Goal: Task Accomplishment & Management: Use online tool/utility

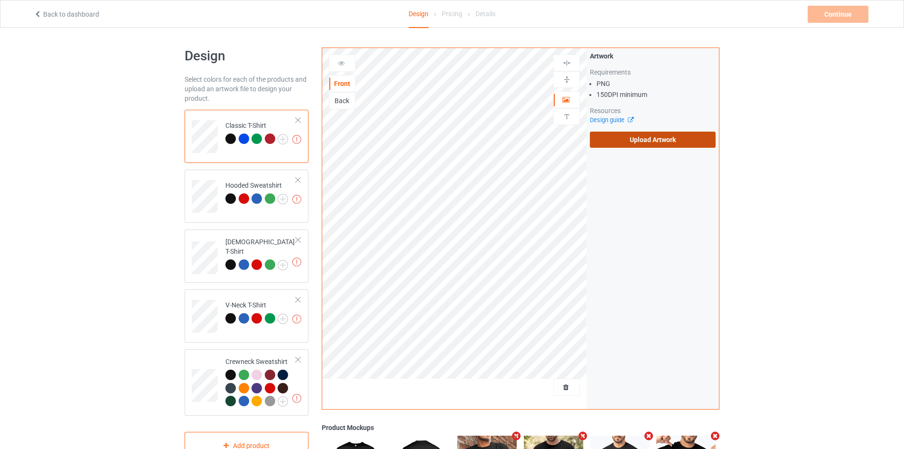
click at [622, 134] on label "Upload Artwork" at bounding box center [653, 139] width 126 height 16
click at [0, 0] on input "Upload Artwork" at bounding box center [0, 0] width 0 height 0
click at [632, 140] on label "Upload Artwork" at bounding box center [653, 139] width 126 height 16
click at [0, 0] on input "Upload Artwork" at bounding box center [0, 0] width 0 height 0
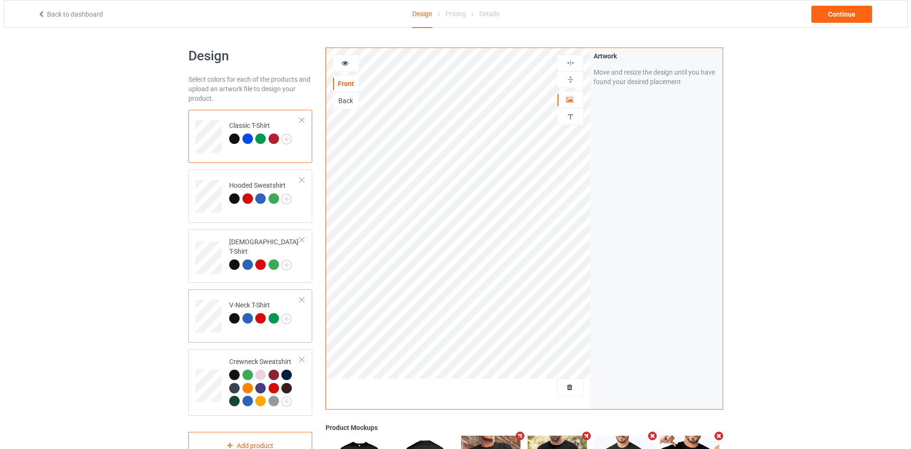
scroll to position [166, 0]
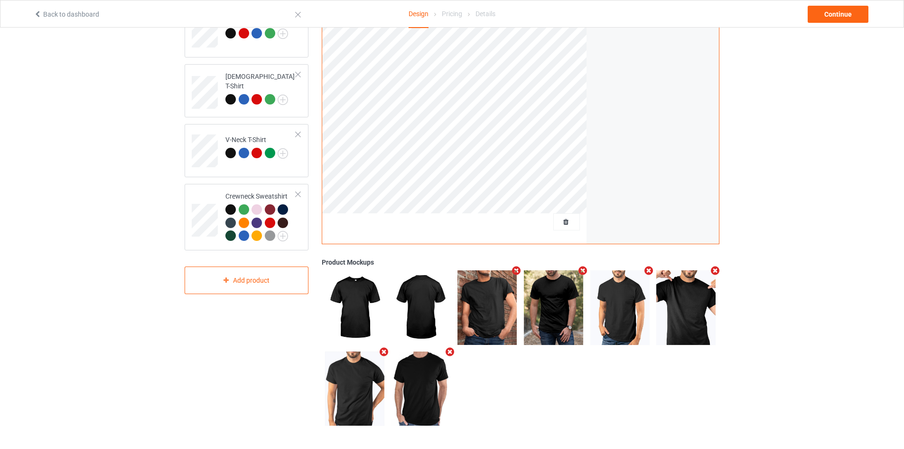
click at [582, 272] on icon "Remove mockup" at bounding box center [583, 270] width 12 height 10
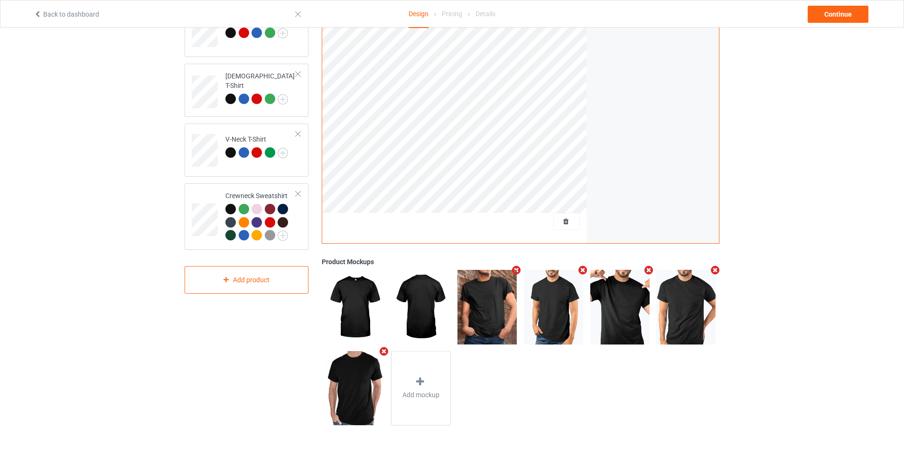
click at [382, 351] on icon "Remove mockup" at bounding box center [384, 351] width 12 height 10
click at [340, 411] on div "Add mockup" at bounding box center [355, 388] width 60 height 75
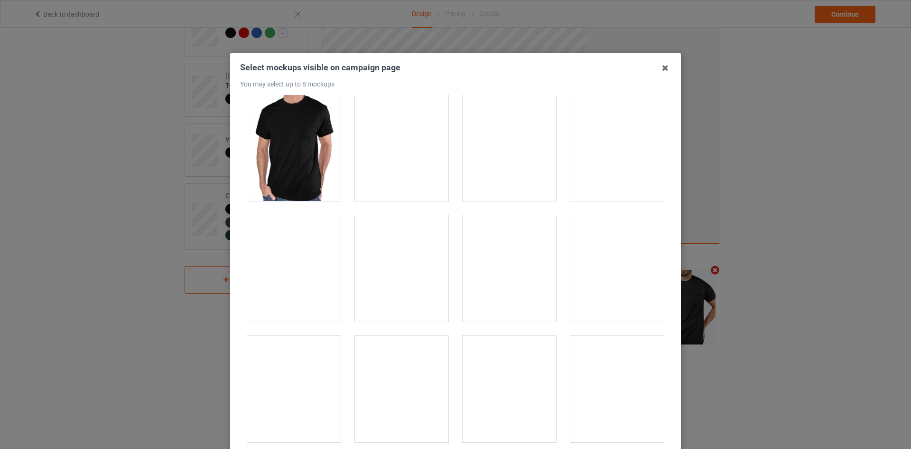
scroll to position [4035, 0]
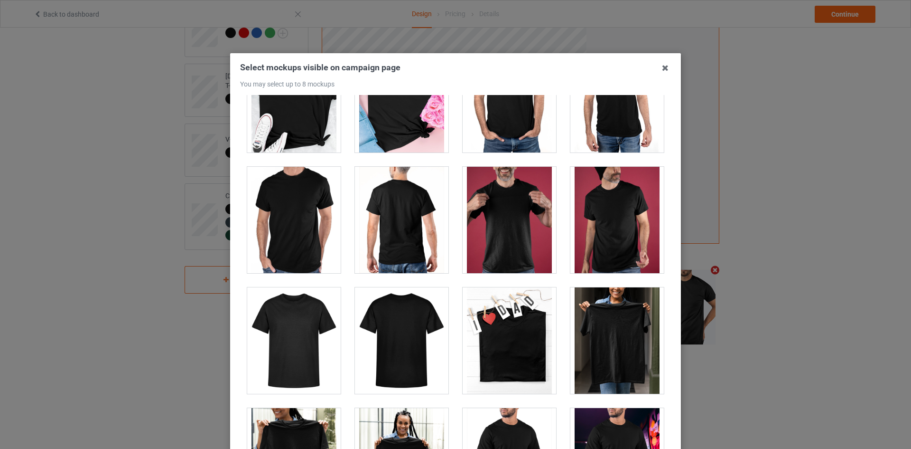
click at [494, 231] on div at bounding box center [510, 220] width 94 height 106
click at [610, 209] on div at bounding box center [618, 220] width 94 height 106
click at [515, 225] on div at bounding box center [510, 220] width 94 height 106
click at [632, 201] on div at bounding box center [618, 220] width 94 height 106
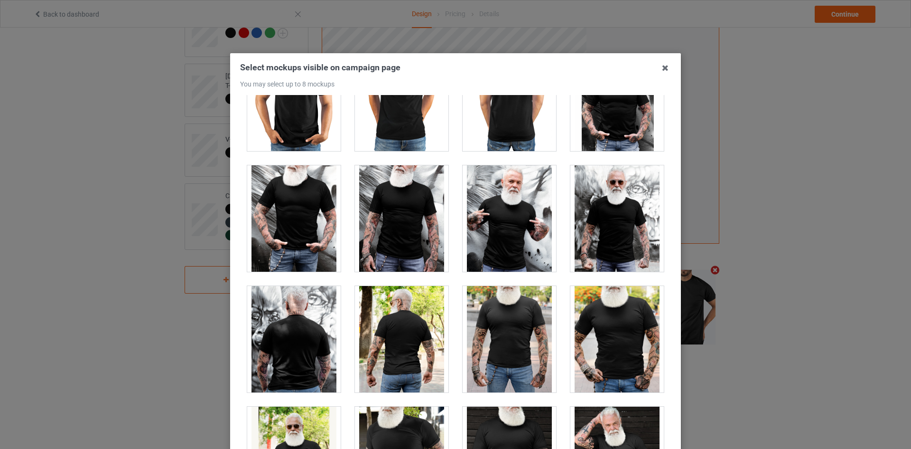
scroll to position [7548, 0]
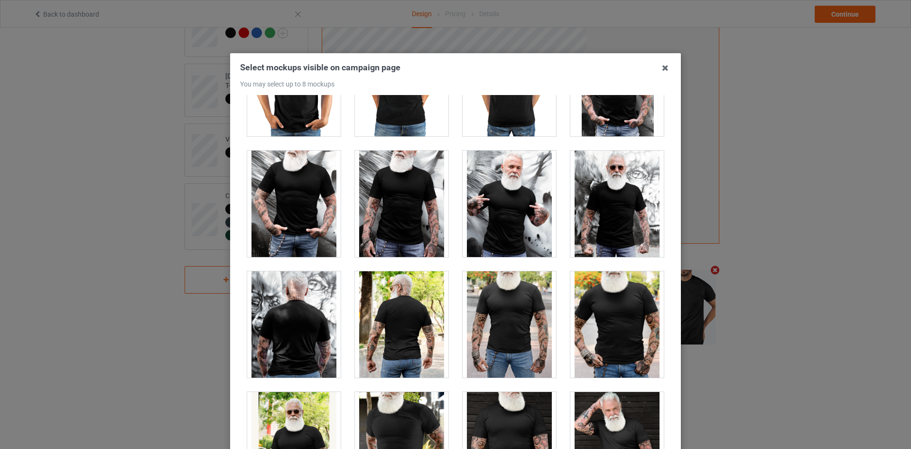
click at [482, 331] on div at bounding box center [510, 324] width 94 height 106
click at [516, 326] on div at bounding box center [510, 324] width 94 height 106
click at [508, 328] on div at bounding box center [510, 324] width 94 height 106
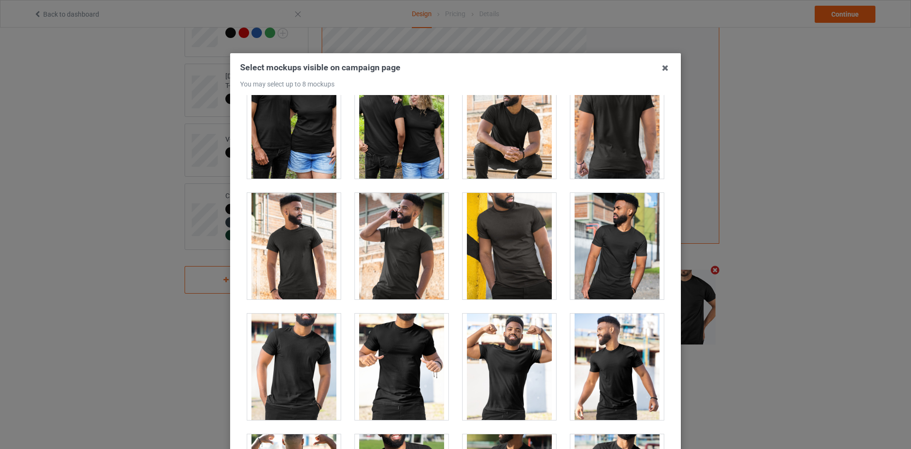
scroll to position [10991, 0]
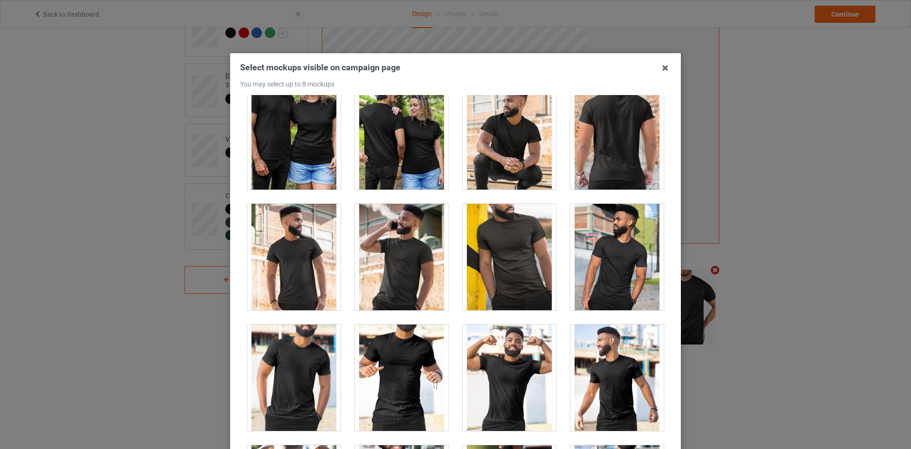
click at [285, 366] on div at bounding box center [294, 377] width 94 height 106
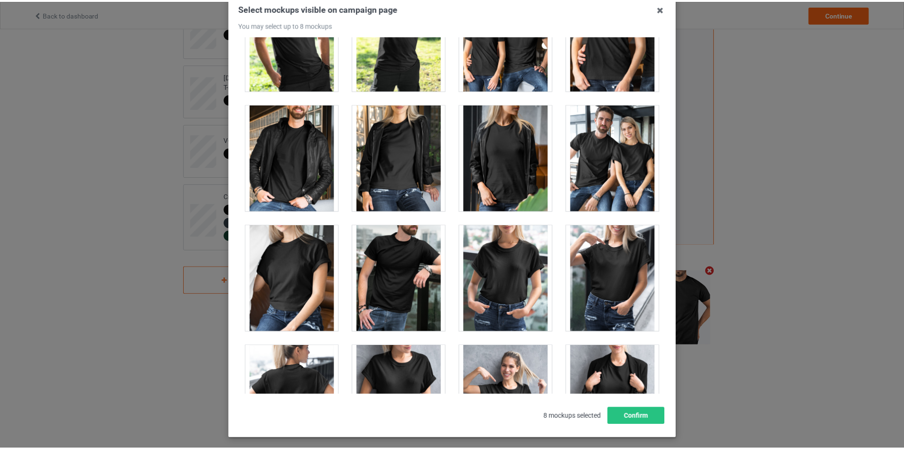
scroll to position [102, 0]
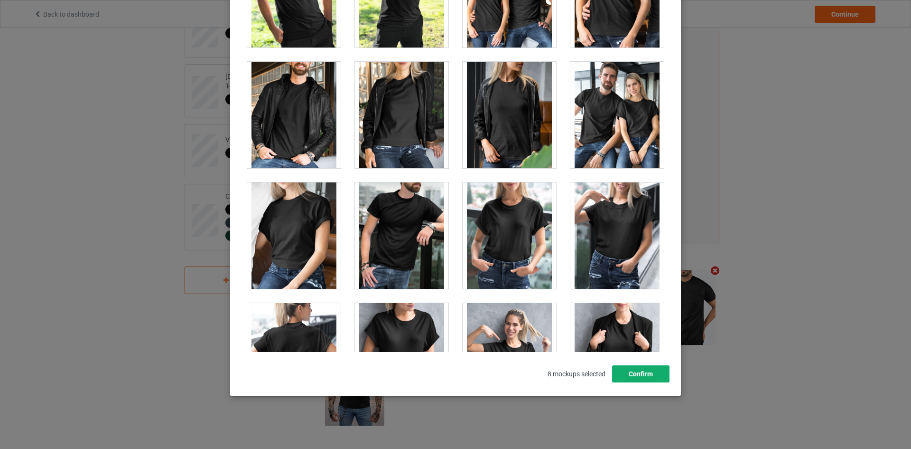
click at [646, 375] on button "Confirm" at bounding box center [640, 373] width 57 height 17
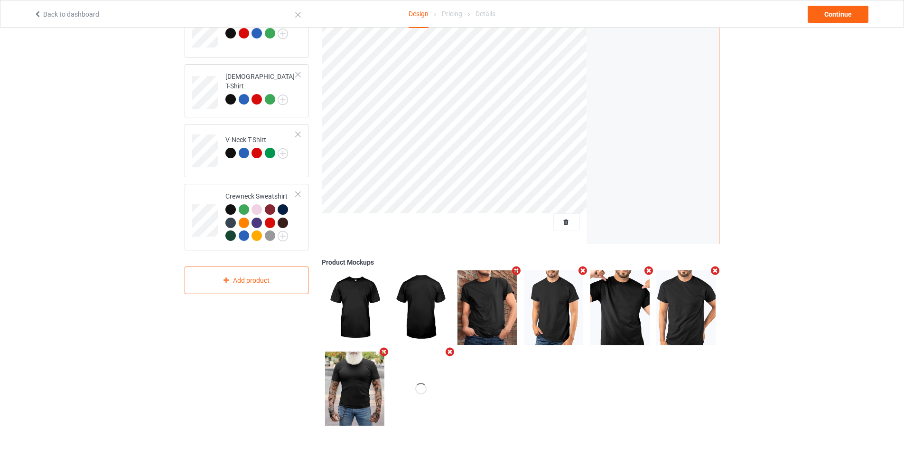
scroll to position [0, 0]
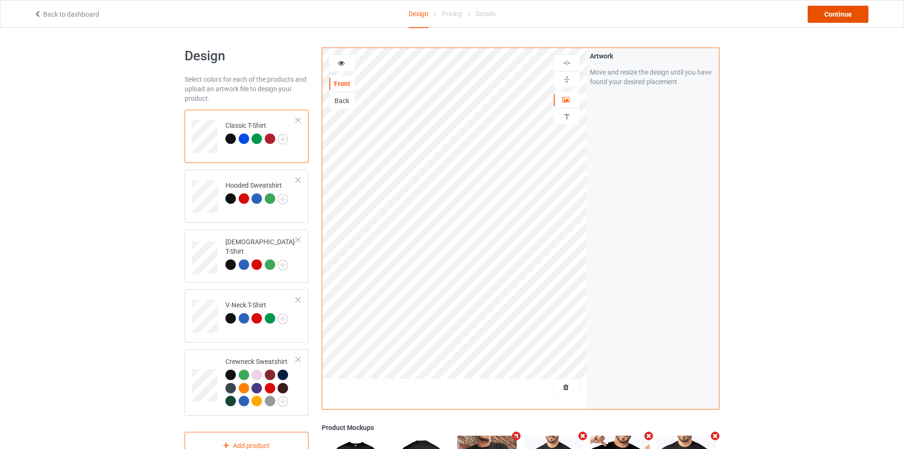
click at [833, 12] on div "Continue" at bounding box center [838, 14] width 61 height 17
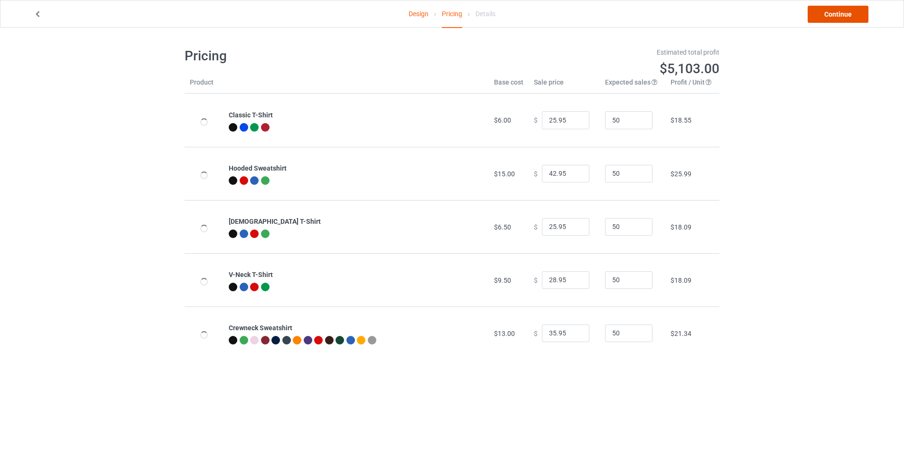
click at [828, 15] on link "Continue" at bounding box center [838, 14] width 61 height 17
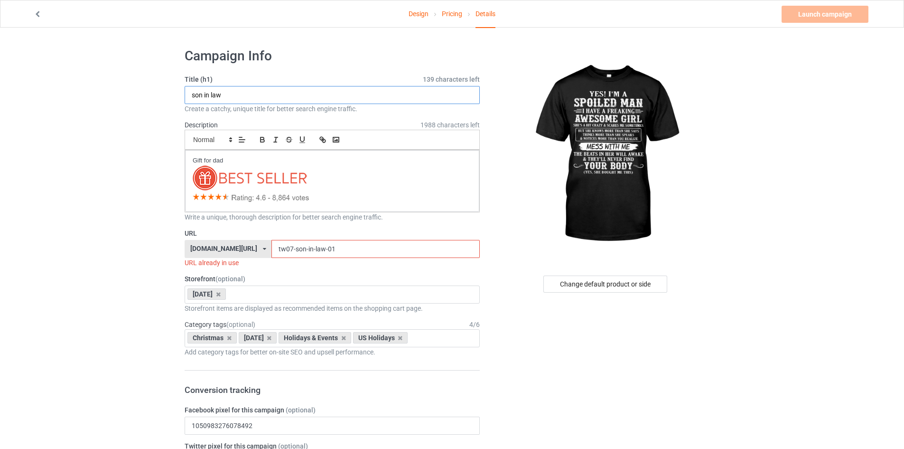
drag, startPoint x: 258, startPoint y: 94, endPoint x: 134, endPoint y: 63, distance: 127.8
type input "Spoiled man - tw00"
drag, startPoint x: 340, startPoint y: 253, endPoint x: 276, endPoint y: 257, distance: 63.7
click at [276, 257] on input "tw07-son-in-law-01" at bounding box center [376, 249] width 208 height 18
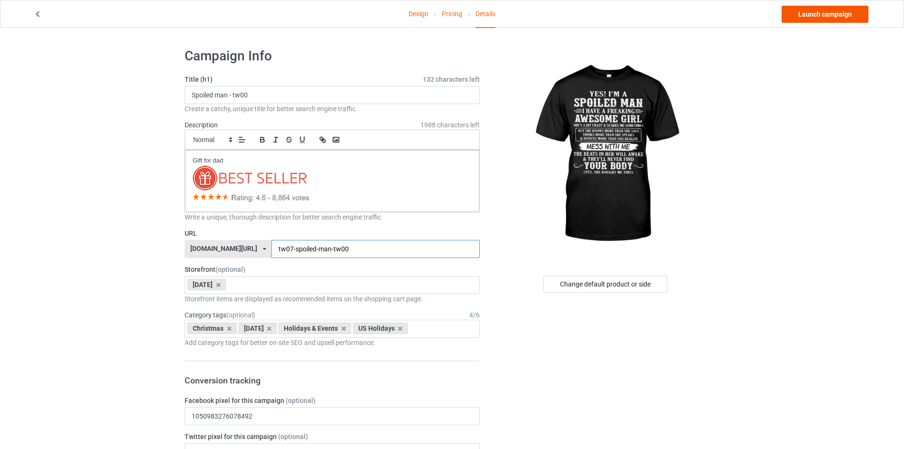
type input "tw07-spoiled-man-tw00"
click at [812, 13] on link "Launch campaign" at bounding box center [825, 14] width 87 height 17
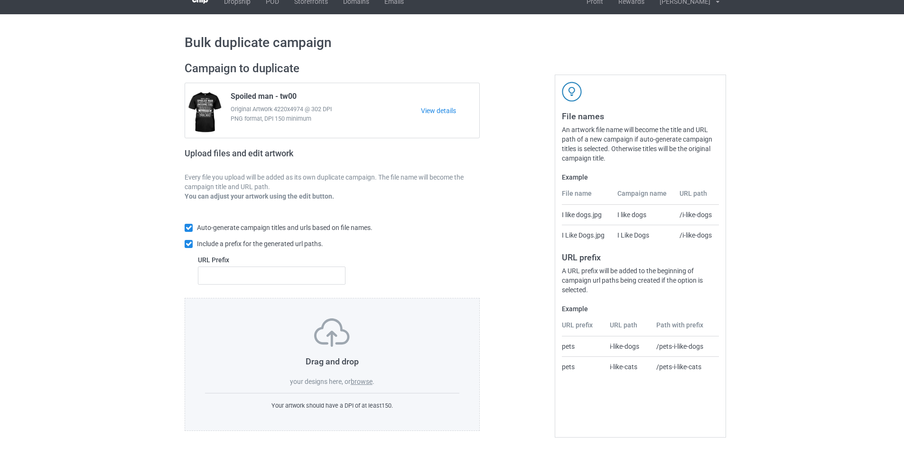
scroll to position [14, 0]
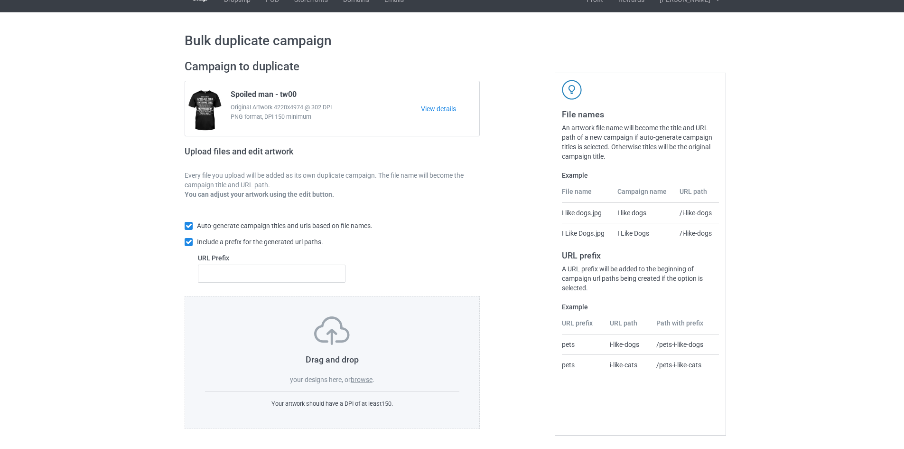
click at [368, 378] on label "browse" at bounding box center [362, 379] width 22 height 8
click at [0, 0] on input "browse" at bounding box center [0, 0] width 0 height 0
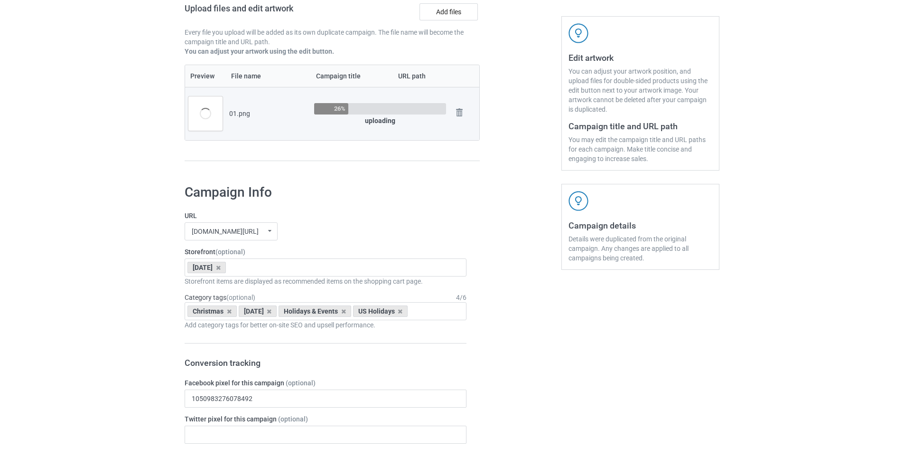
scroll to position [62, 0]
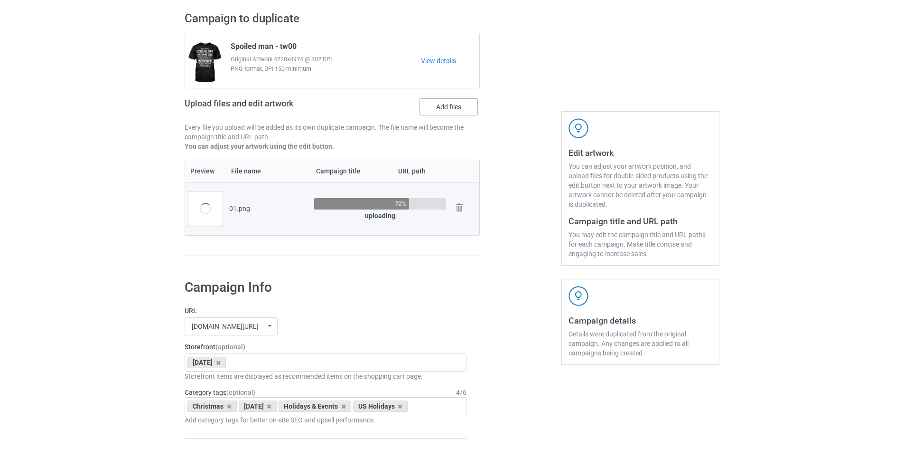
click at [456, 110] on label "Add files" at bounding box center [449, 106] width 58 height 17
click at [0, 0] on input "Add files" at bounding box center [0, 0] width 0 height 0
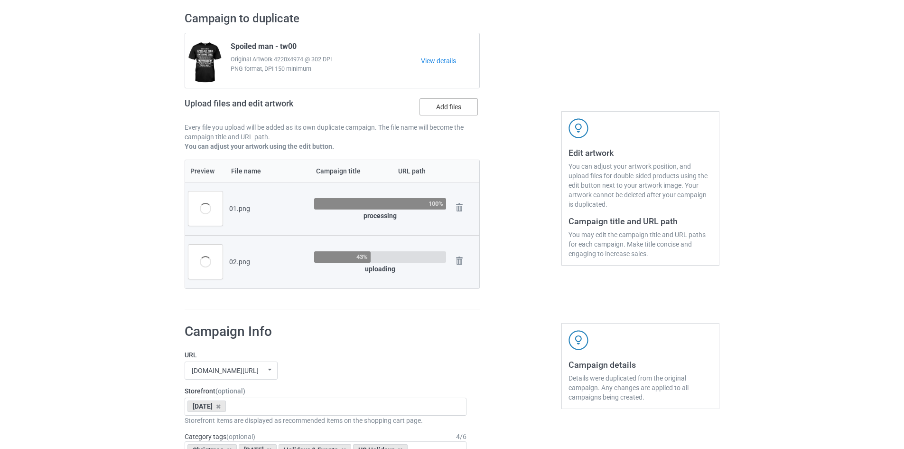
click at [445, 106] on label "Add files" at bounding box center [449, 106] width 58 height 17
click at [0, 0] on input "Add files" at bounding box center [0, 0] width 0 height 0
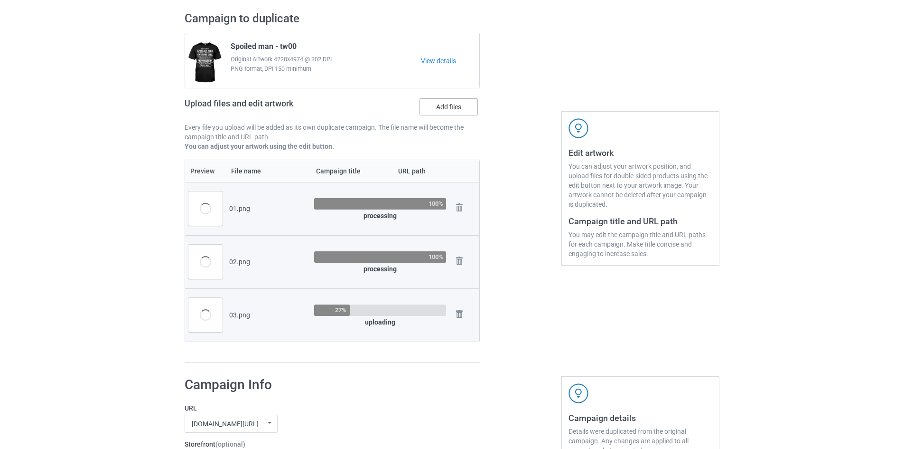
click at [453, 104] on label "Add files" at bounding box center [449, 106] width 58 height 17
click at [0, 0] on input "Add files" at bounding box center [0, 0] width 0 height 0
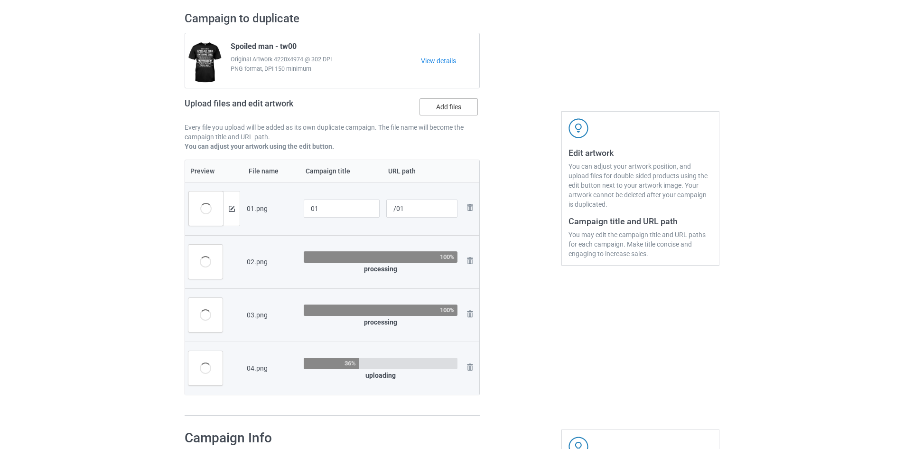
click at [454, 106] on label "Add files" at bounding box center [449, 106] width 58 height 17
click at [0, 0] on input "Add files" at bounding box center [0, 0] width 0 height 0
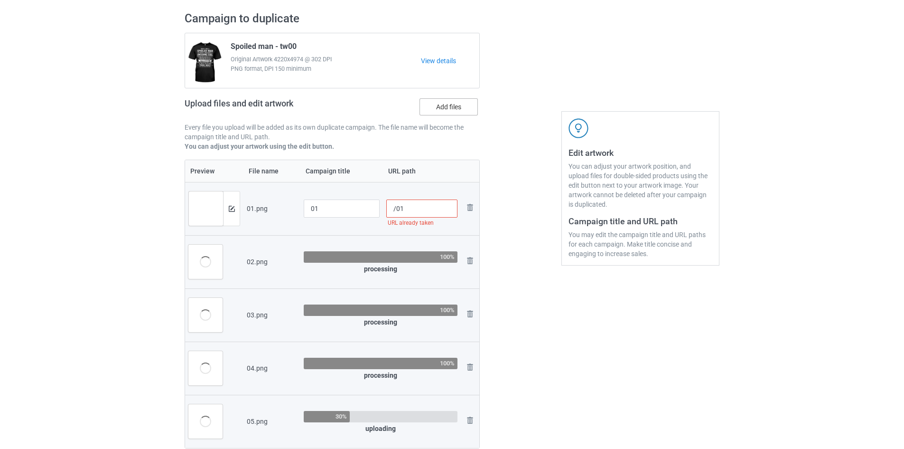
click at [439, 115] on label "Add files" at bounding box center [449, 106] width 58 height 17
click at [0, 0] on input "Add files" at bounding box center [0, 0] width 0 height 0
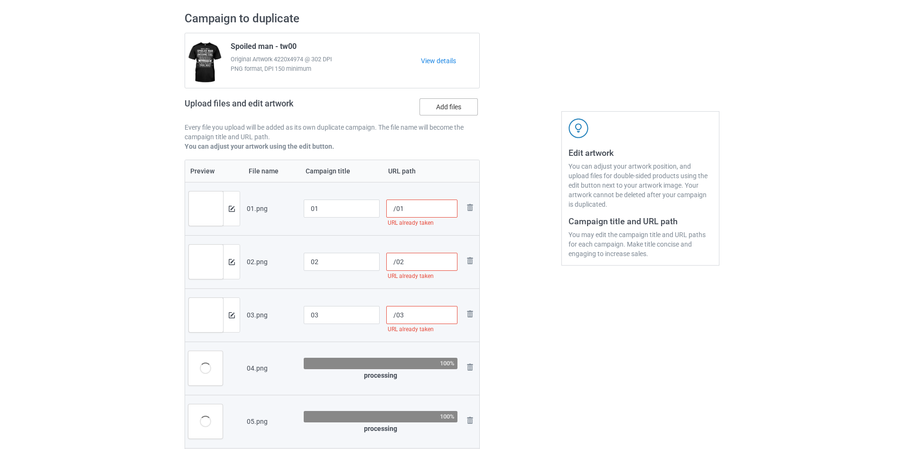
click at [439, 110] on label "Add files" at bounding box center [449, 106] width 58 height 17
click at [0, 0] on input "Add files" at bounding box center [0, 0] width 0 height 0
click at [439, 110] on label "Add files" at bounding box center [449, 106] width 58 height 17
click at [0, 0] on input "Add files" at bounding box center [0, 0] width 0 height 0
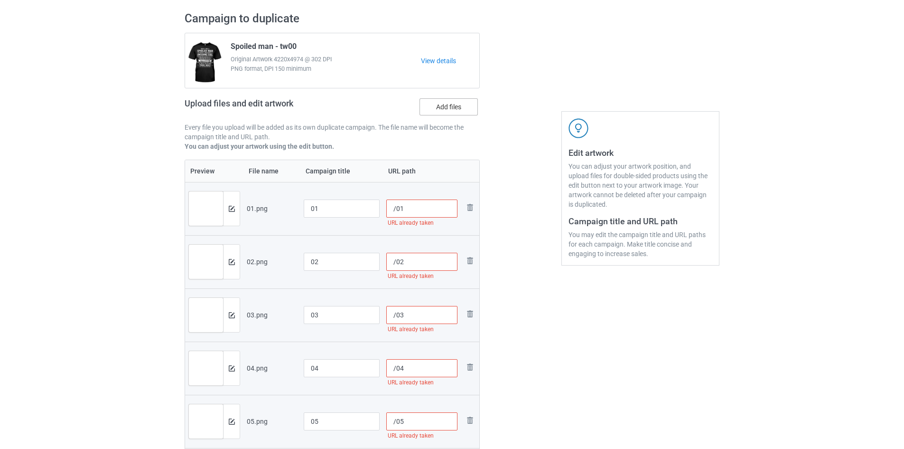
click at [448, 108] on label "Add files" at bounding box center [449, 106] width 58 height 17
click at [0, 0] on input "Add files" at bounding box center [0, 0] width 0 height 0
click at [441, 108] on label "Add files" at bounding box center [449, 106] width 58 height 17
click at [0, 0] on input "Add files" at bounding box center [0, 0] width 0 height 0
click at [430, 109] on label "Add files" at bounding box center [449, 106] width 58 height 17
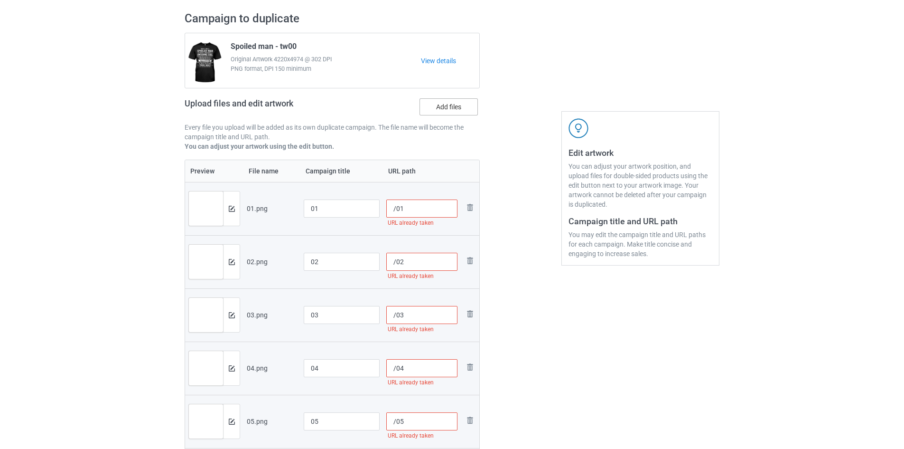
click at [0, 0] on input "Add files" at bounding box center [0, 0] width 0 height 0
click at [448, 101] on label "Add files" at bounding box center [449, 106] width 58 height 17
click at [0, 0] on input "Add files" at bounding box center [0, 0] width 0 height 0
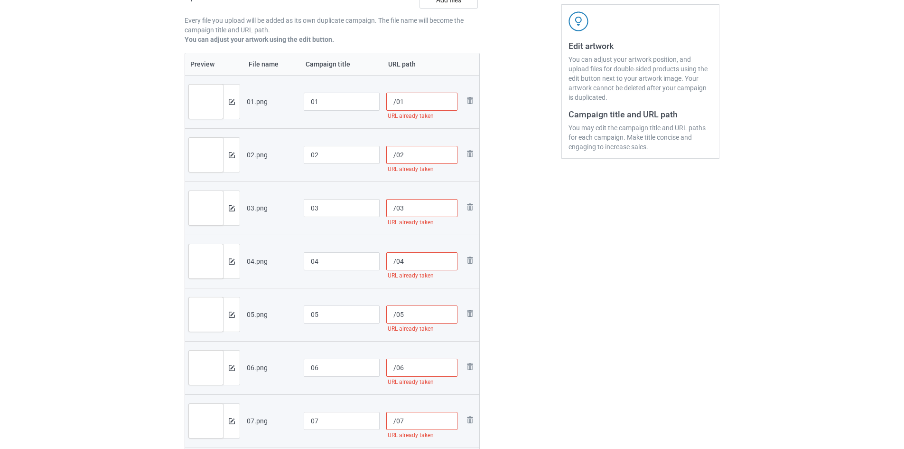
scroll to position [14, 0]
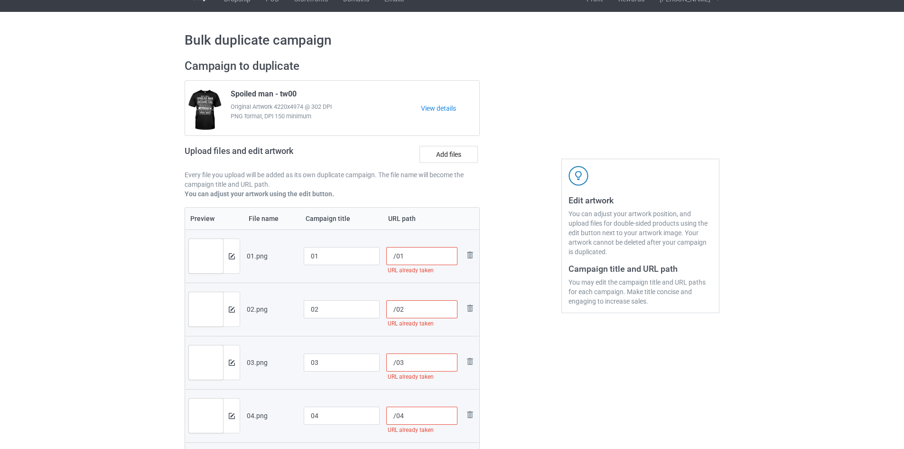
click at [396, 256] on input "/01" at bounding box center [422, 256] width 72 height 18
drag, startPoint x: 396, startPoint y: 256, endPoint x: 402, endPoint y: 255, distance: 5.3
click at [402, 255] on input "/sp01" at bounding box center [422, 256] width 72 height 18
click at [397, 256] on input "/01" at bounding box center [422, 256] width 72 height 18
type input "/sp01"
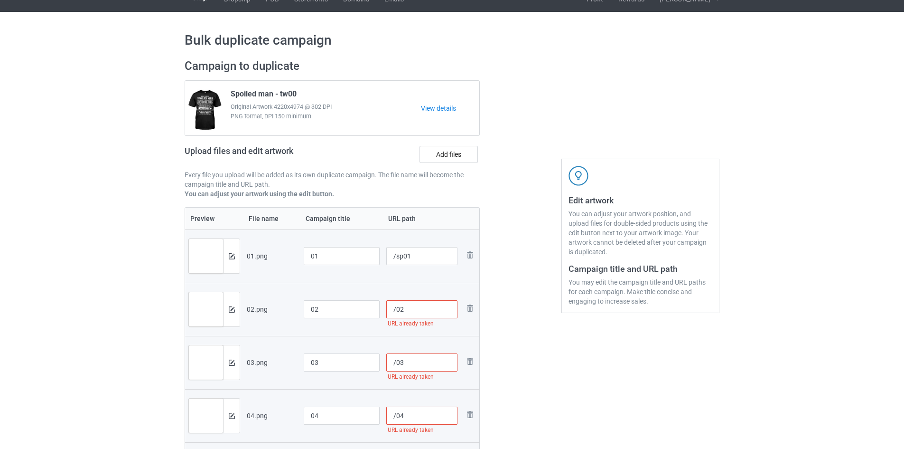
click at [398, 310] on input "/02" at bounding box center [422, 309] width 72 height 18
click at [397, 309] on input "/02" at bounding box center [422, 309] width 72 height 18
paste input "sp"
type input "/sp02"
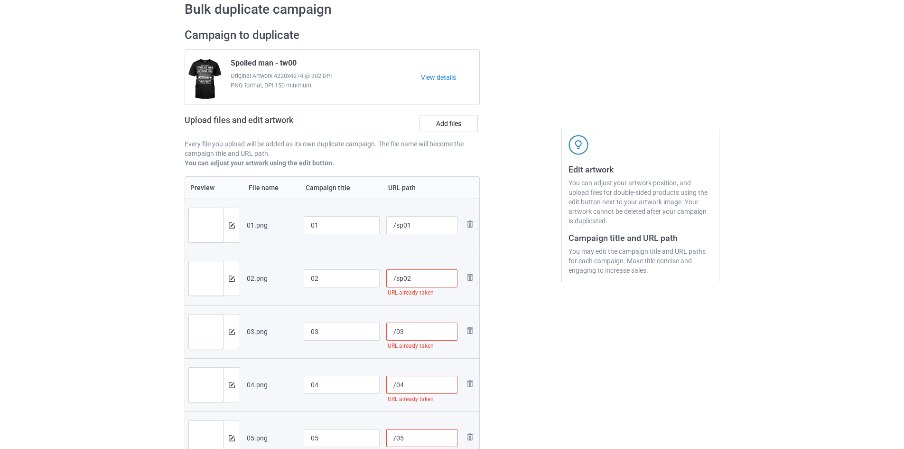
scroll to position [62, 0]
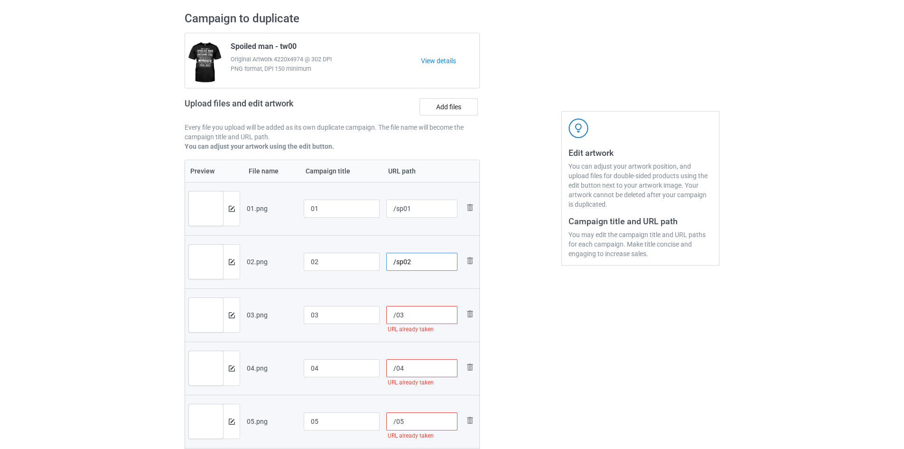
type input "/01"
type input "/02"
click at [397, 315] on input "/03" at bounding box center [422, 315] width 72 height 18
click at [396, 208] on input "/01" at bounding box center [422, 208] width 72 height 18
paste input "sp"
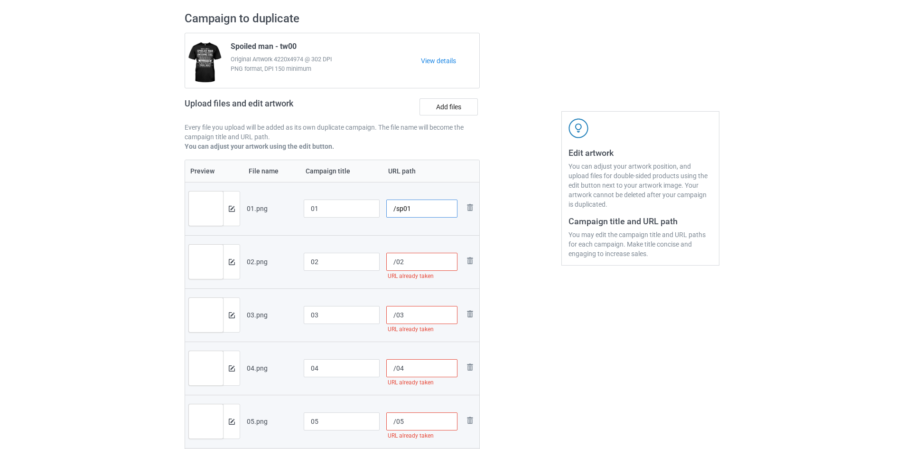
type input "/sp01"
click at [396, 266] on input "/02" at bounding box center [422, 262] width 72 height 18
paste input "sp"
type input "/sp02"
click at [397, 316] on input "/03" at bounding box center [422, 315] width 72 height 18
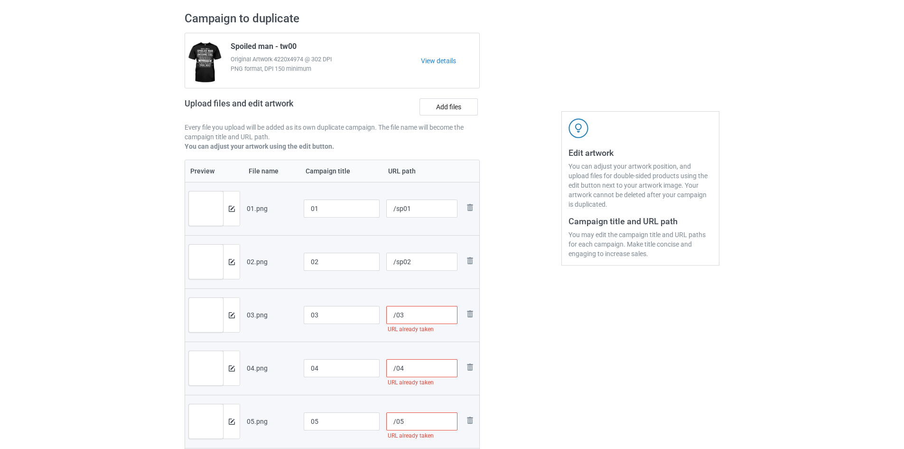
paste input "sp"
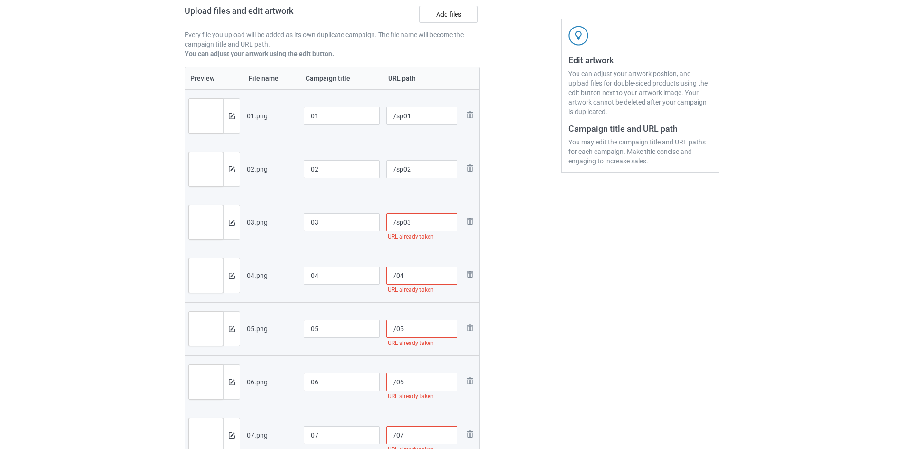
scroll to position [157, 0]
type input "/sp03"
click at [397, 273] on input "/04" at bounding box center [422, 273] width 72 height 18
paste input "sp"
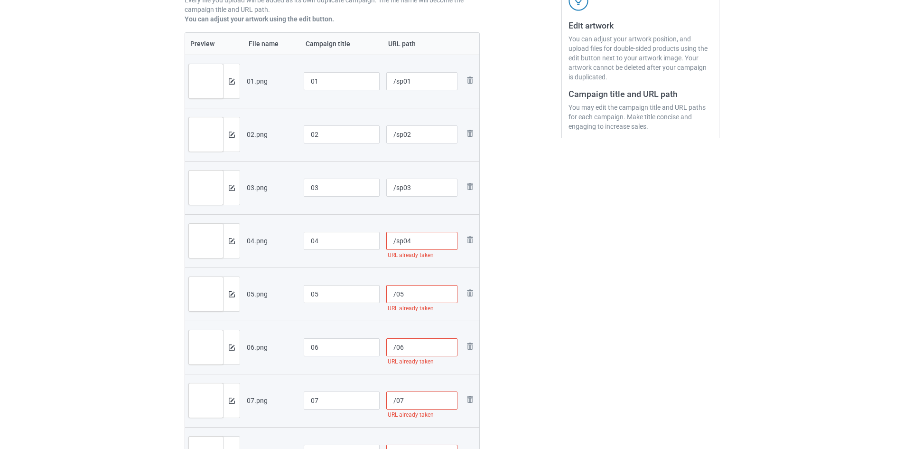
scroll to position [204, 0]
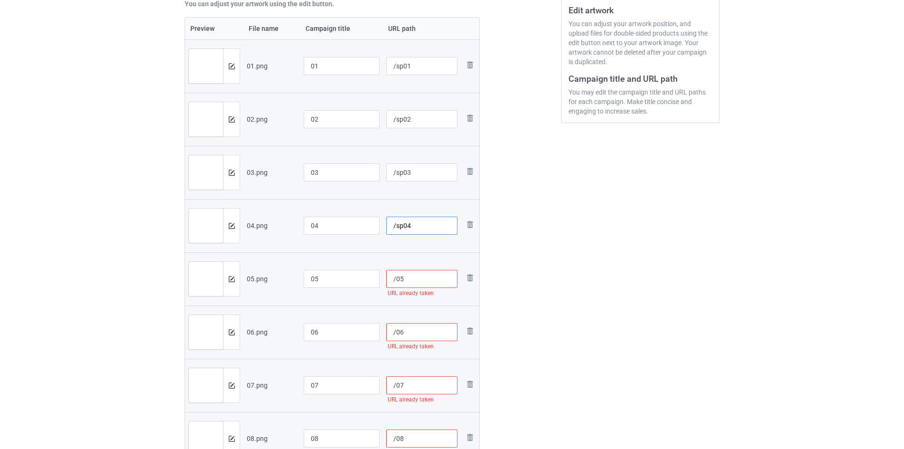
type input "/sp04"
click at [396, 278] on input "/05" at bounding box center [422, 279] width 72 height 18
paste input "sp"
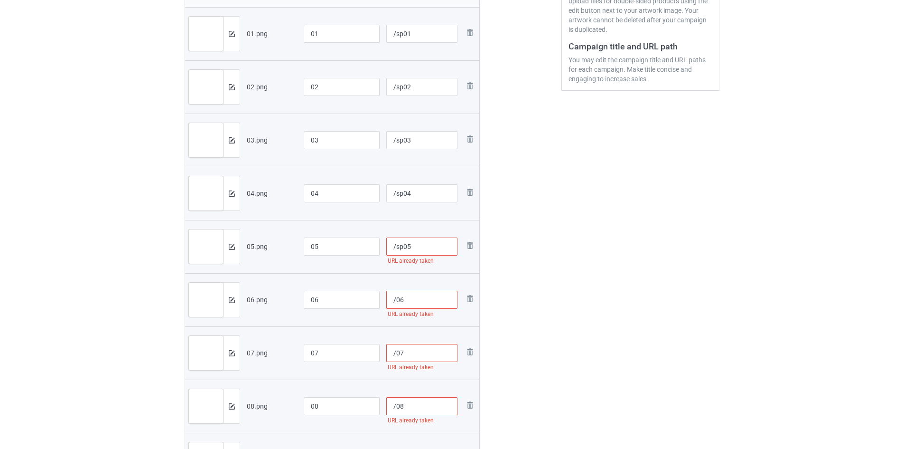
scroll to position [252, 0]
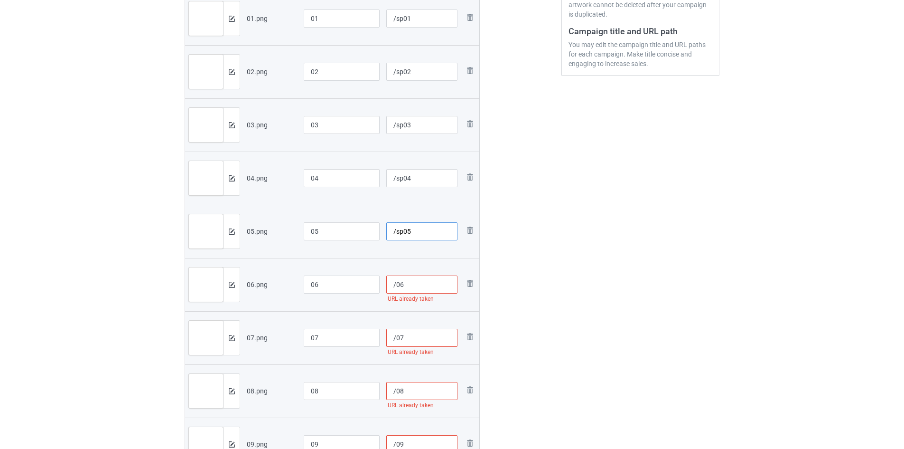
type input "/sp05"
click at [395, 283] on input "/06" at bounding box center [422, 284] width 72 height 18
paste input "sp"
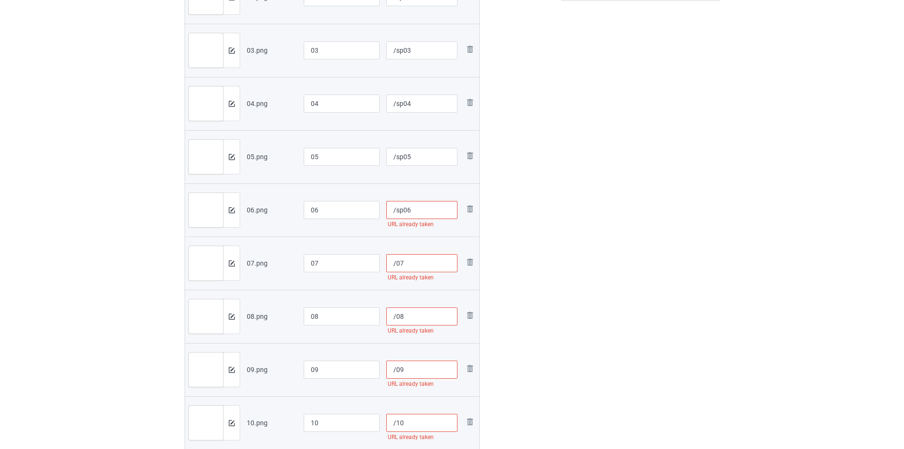
scroll to position [347, 0]
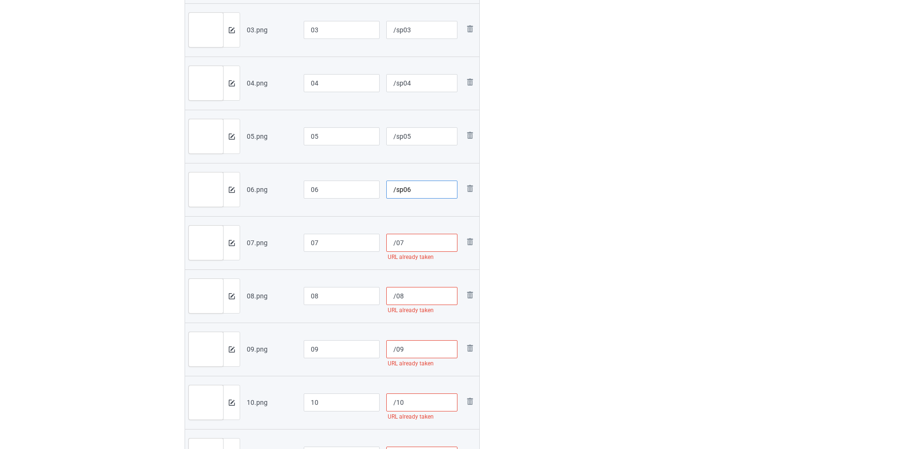
type input "/sp06"
click at [397, 244] on input "/07" at bounding box center [422, 243] width 72 height 18
paste input "sp"
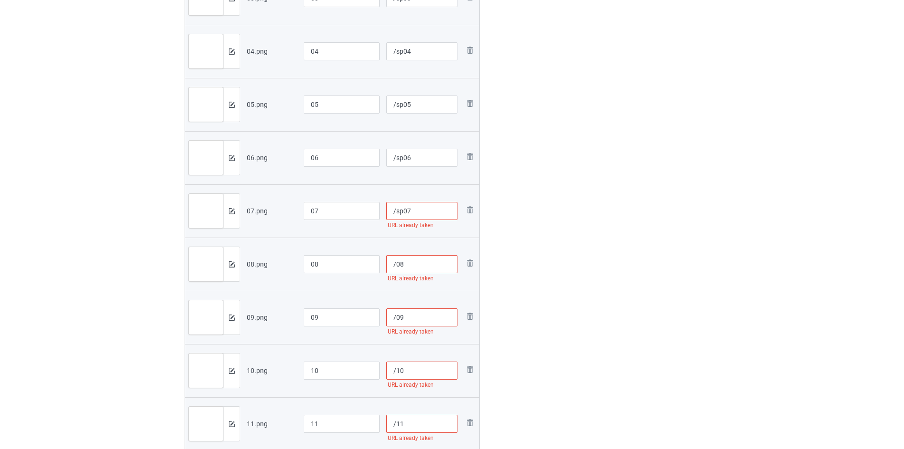
scroll to position [394, 0]
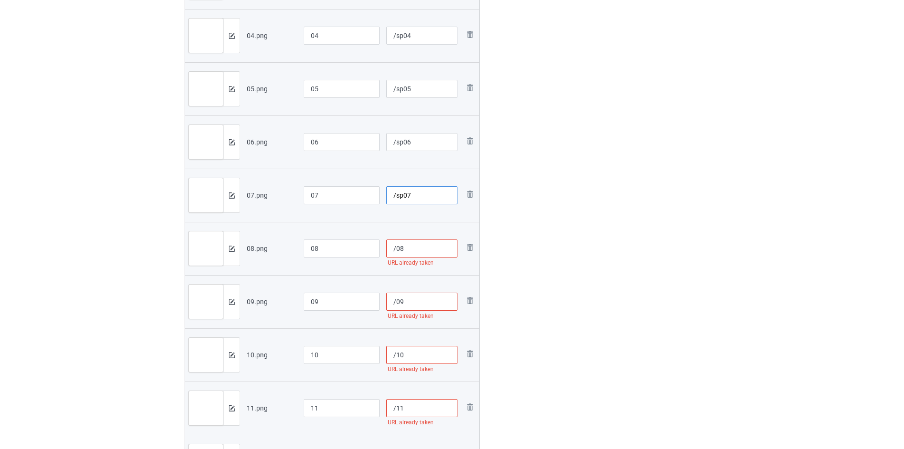
type input "/sp07"
click at [395, 251] on input "/08" at bounding box center [422, 248] width 72 height 18
paste input "sp"
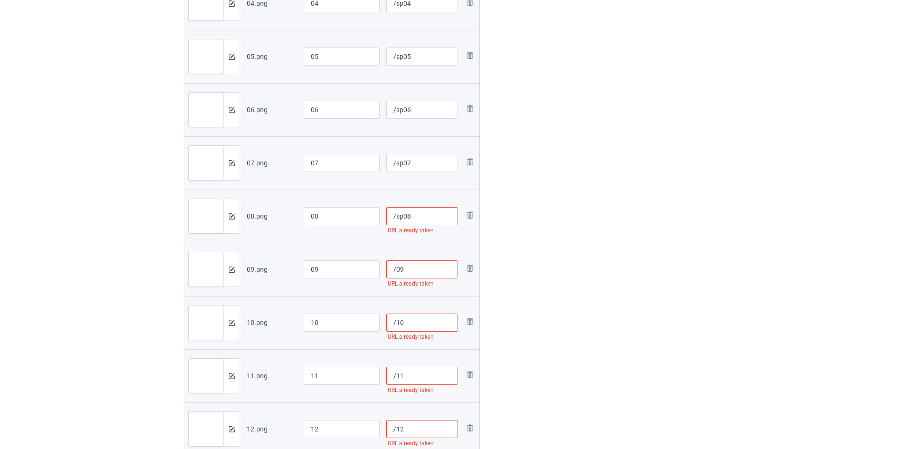
scroll to position [441, 0]
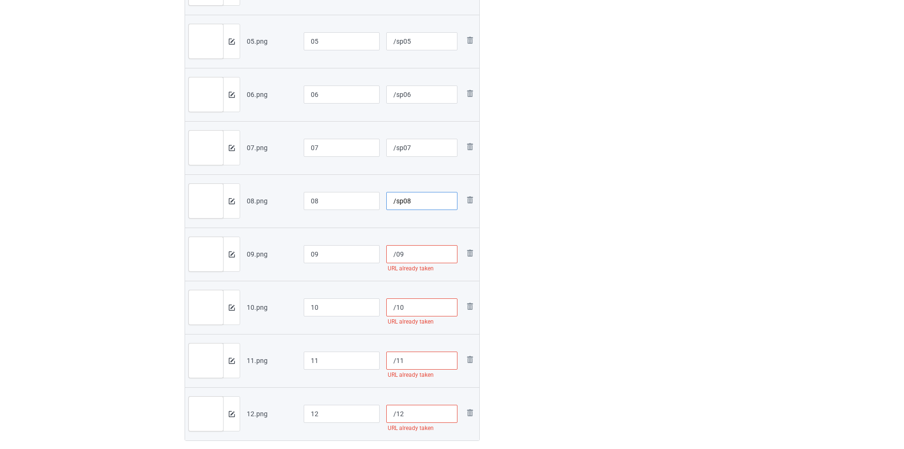
type input "/sp08"
click at [395, 251] on input "/09" at bounding box center [422, 254] width 72 height 18
paste input "sp"
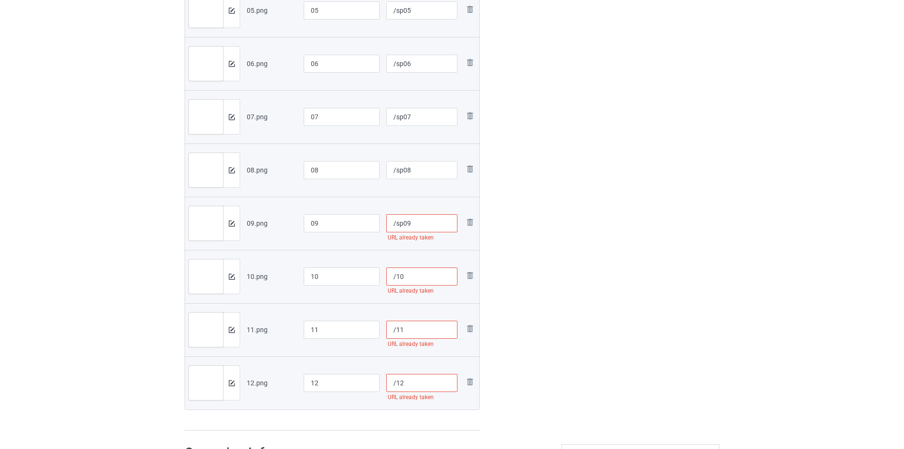
scroll to position [489, 0]
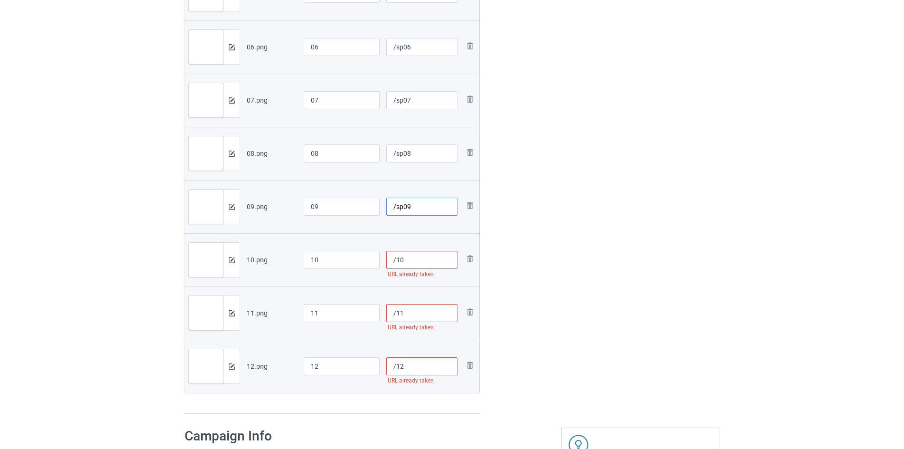
type input "/sp09"
click at [394, 263] on input "/10" at bounding box center [422, 260] width 72 height 18
paste input "sp"
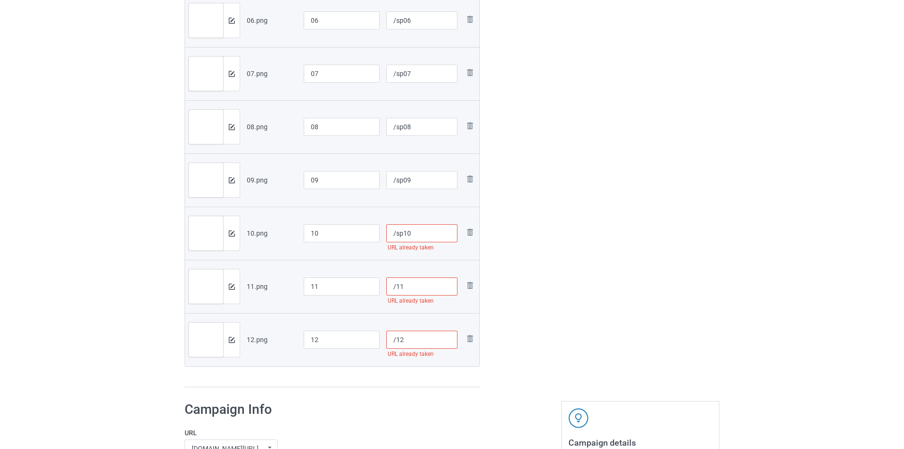
scroll to position [536, 0]
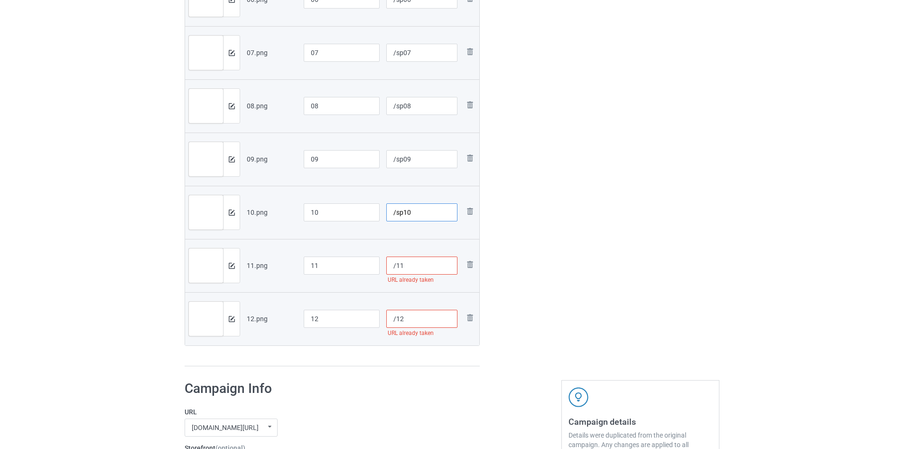
type input "/sp10"
click at [395, 264] on input "/11" at bounding box center [422, 265] width 72 height 18
paste input "sp"
type input "/sp11"
click at [396, 316] on input "/12" at bounding box center [422, 319] width 72 height 18
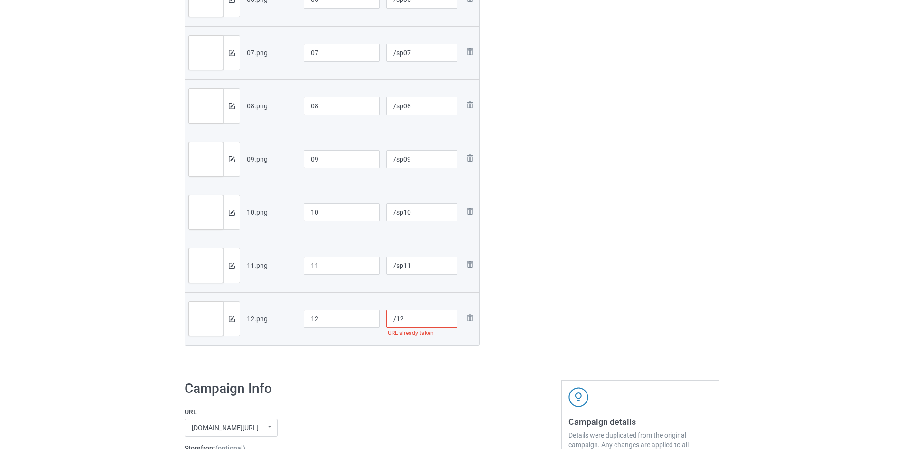
paste input "sp"
type input "/sp12"
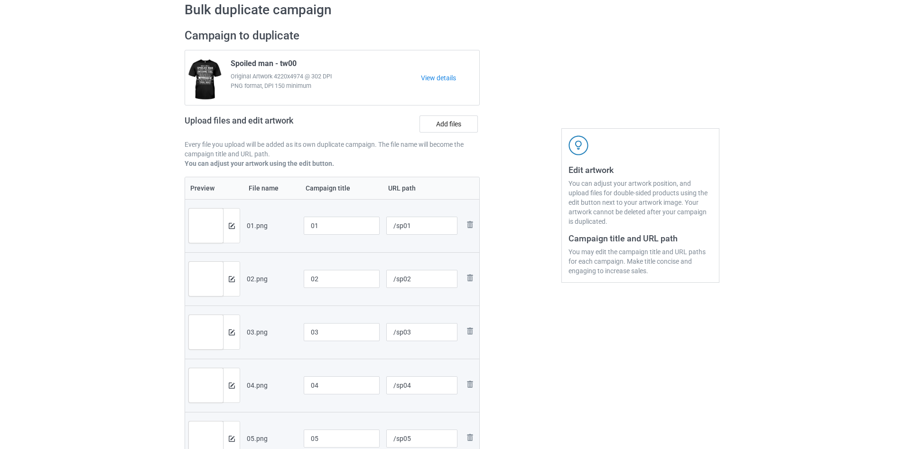
scroll to position [0, 0]
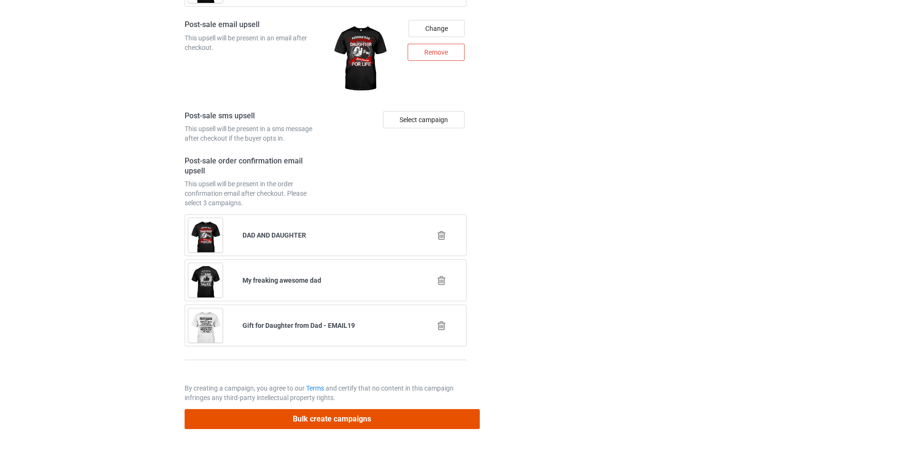
click at [360, 418] on button "Bulk create campaigns" at bounding box center [332, 418] width 295 height 19
